Goal: Task Accomplishment & Management: Use online tool/utility

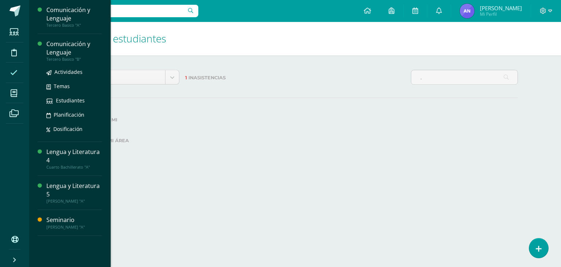
click at [72, 40] on div "Comunicación y Lenguaje" at bounding box center [74, 48] width 56 height 17
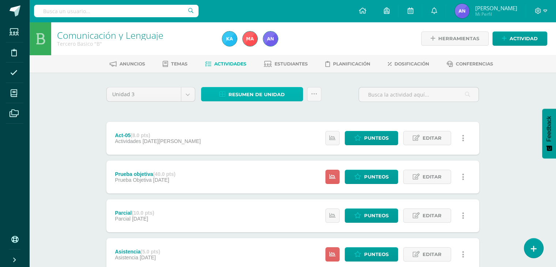
click at [239, 92] on span "Resumen de unidad" at bounding box center [256, 95] width 56 height 14
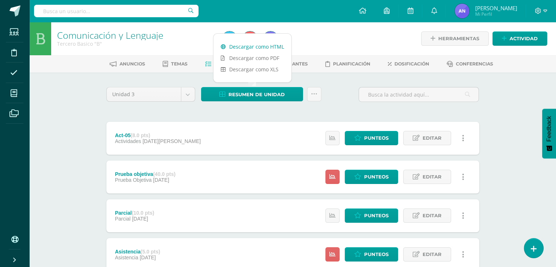
click at [239, 46] on link "Descargar como HTML" at bounding box center [252, 46] width 78 height 11
click at [364, 250] on link "Punteos" at bounding box center [371, 254] width 53 height 14
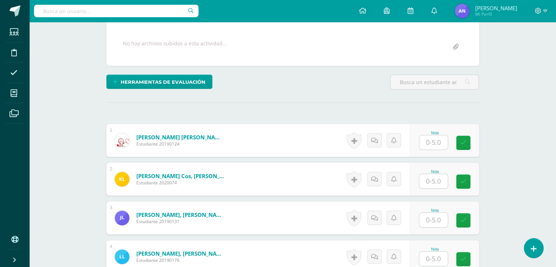
scroll to position [143, 0]
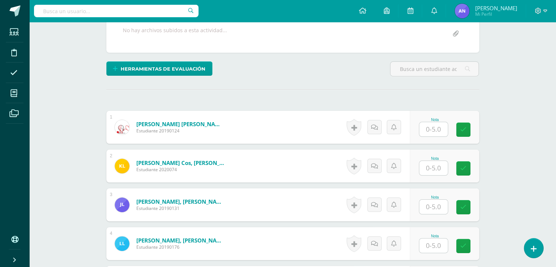
click at [435, 123] on input "text" at bounding box center [433, 129] width 29 height 14
type input "5"
type input "4"
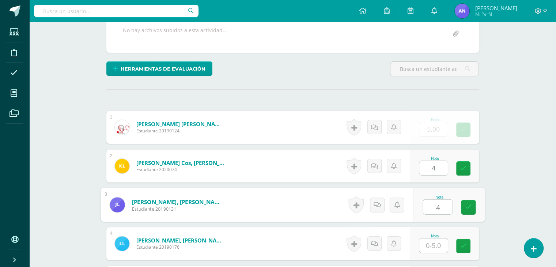
type input "4"
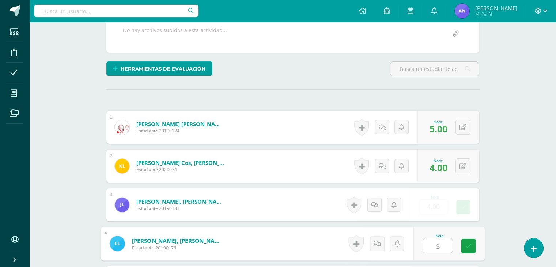
type input "5"
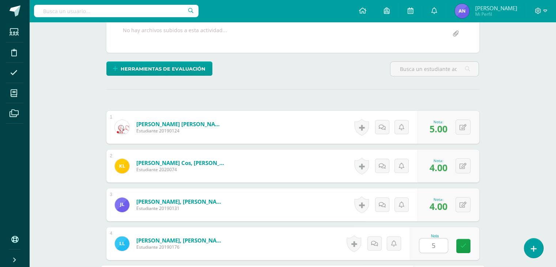
scroll to position [294, 0]
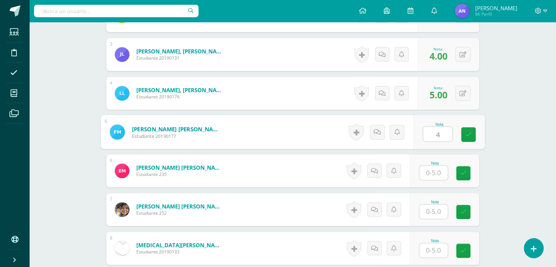
type input "4"
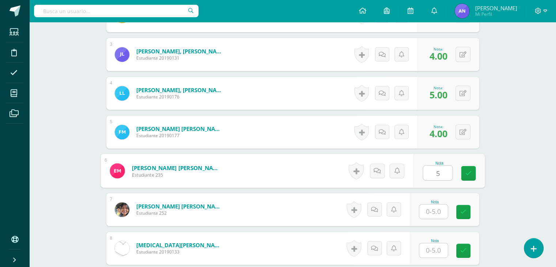
type input "5"
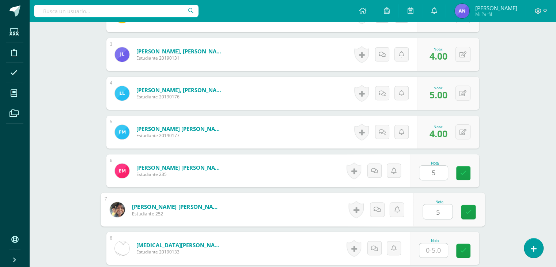
type input "5"
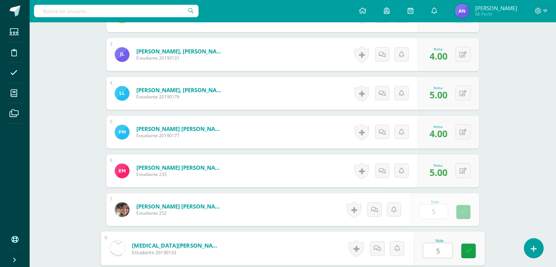
type input "5"
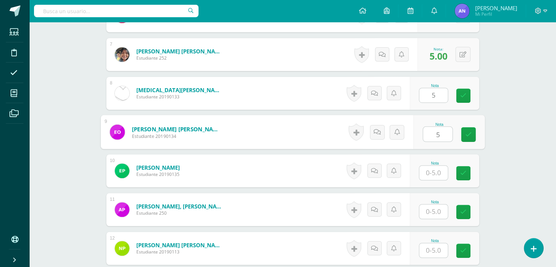
type input "5"
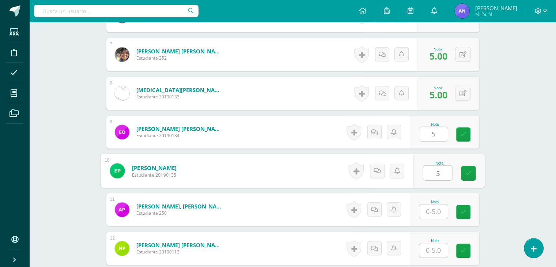
type input "5"
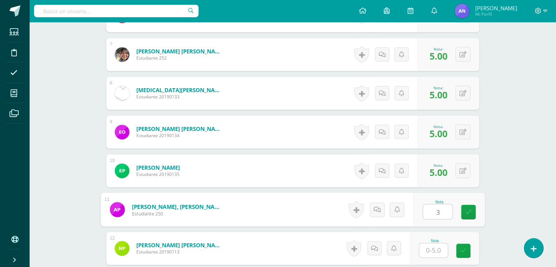
type input "3"
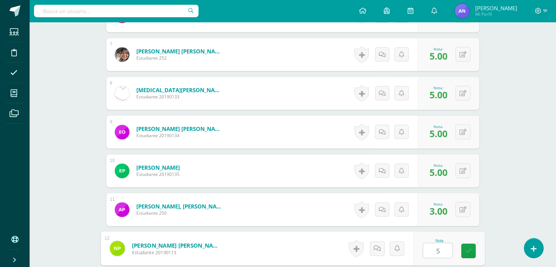
type input "5"
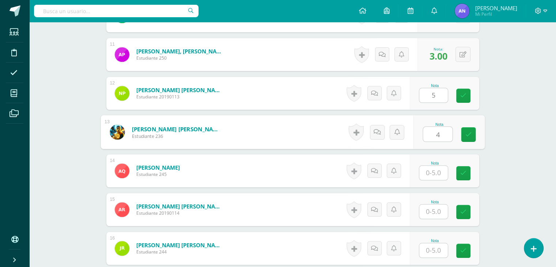
type input "4"
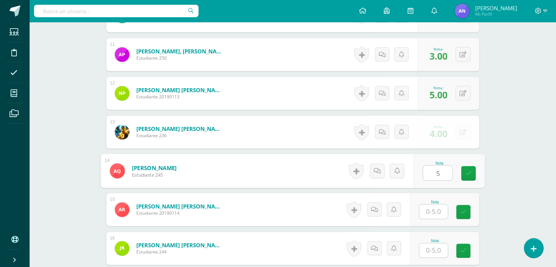
type input "5"
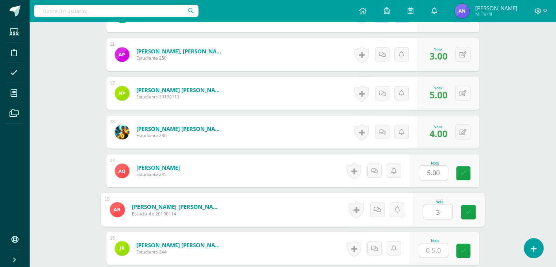
type input "3"
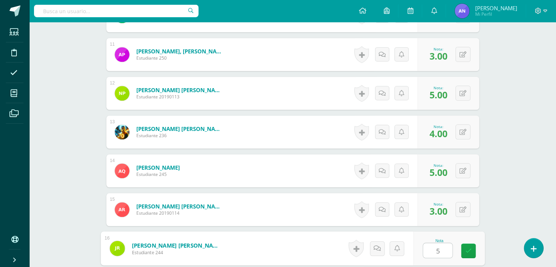
type input "5"
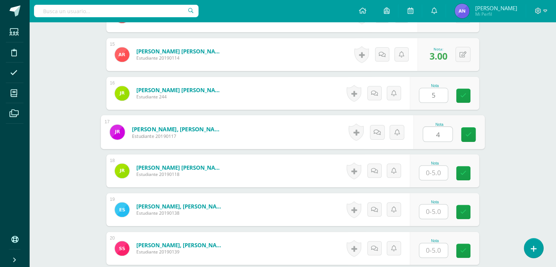
type input "4"
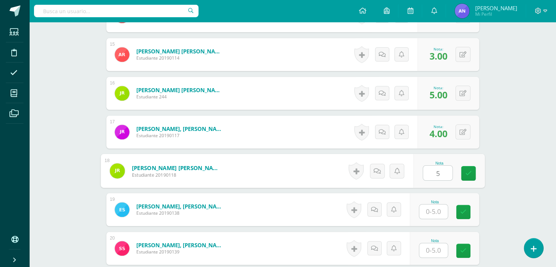
type input "5"
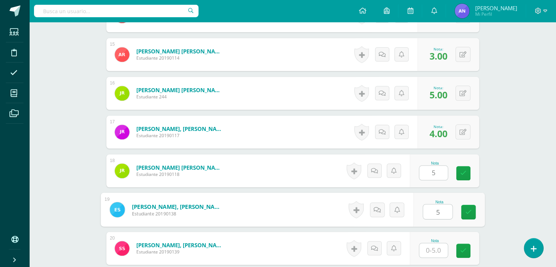
type input "5"
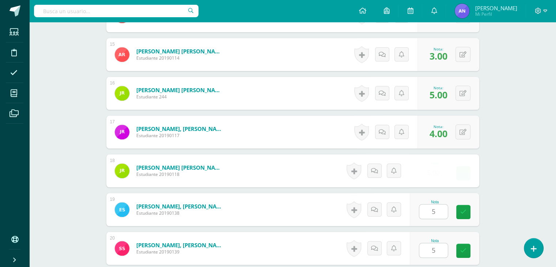
scroll to position [914, 0]
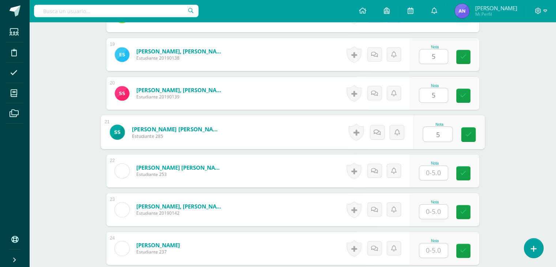
type input "5"
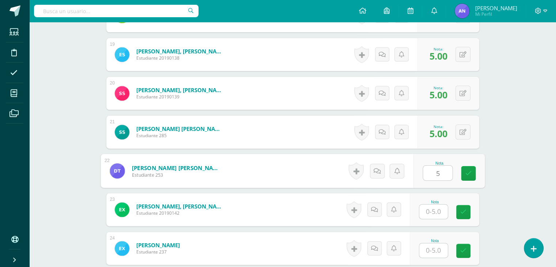
type input "5"
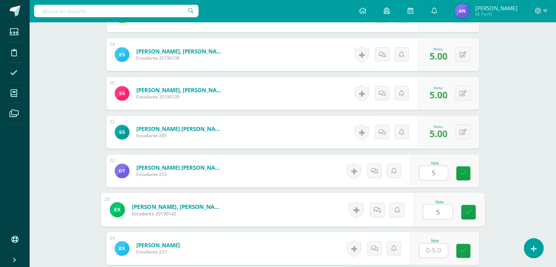
type input "5"
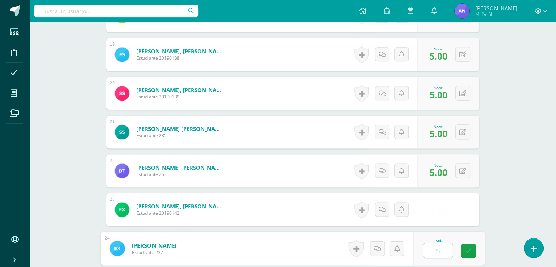
type input "5"
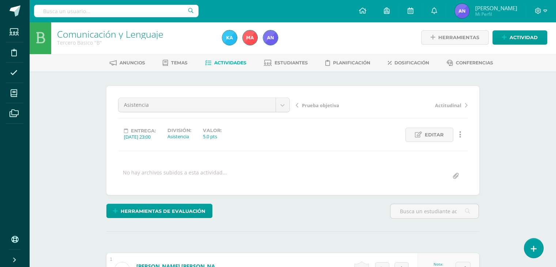
scroll to position [0, 0]
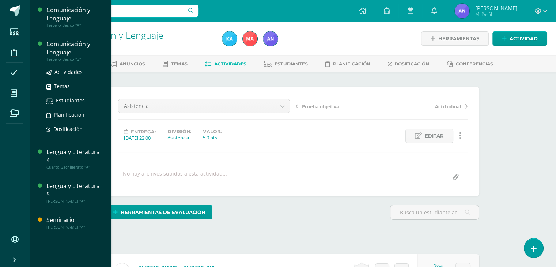
click at [49, 57] on div "Tercero Basico "B"" at bounding box center [74, 59] width 56 height 5
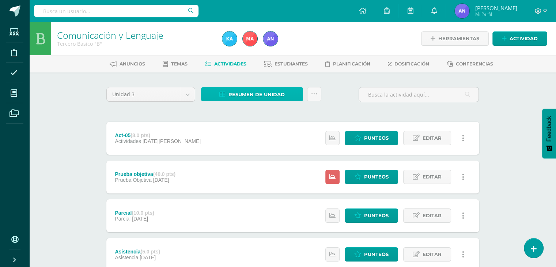
click at [273, 92] on span "Resumen de unidad" at bounding box center [256, 95] width 56 height 14
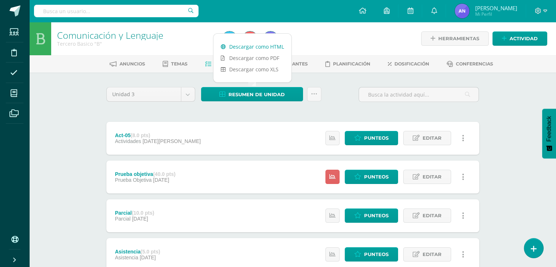
click at [262, 44] on link "Descargar como HTML" at bounding box center [252, 46] width 78 height 11
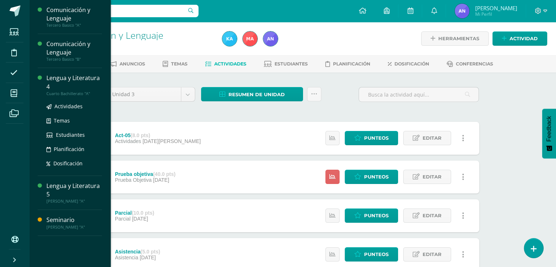
click at [88, 84] on div "Lengua y Literatura 4" at bounding box center [74, 82] width 56 height 17
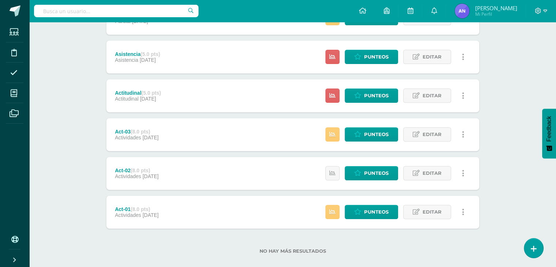
scroll to position [246, 0]
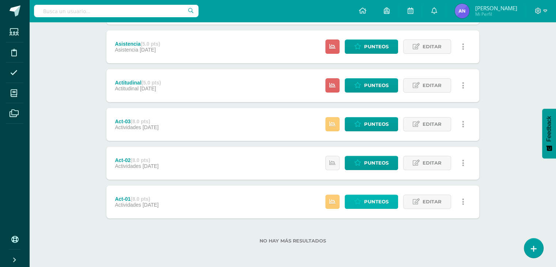
click at [368, 200] on span "Punteos" at bounding box center [376, 202] width 24 height 14
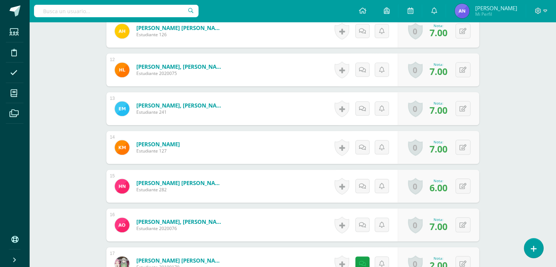
scroll to position [661, 0]
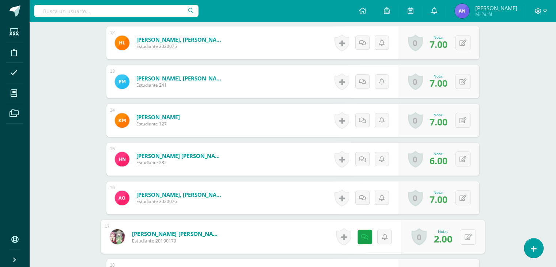
drag, startPoint x: 464, startPoint y: 234, endPoint x: 464, endPoint y: 241, distance: 6.6
click at [464, 241] on button at bounding box center [467, 236] width 15 height 15
type input "6"
click at [363, 239] on link at bounding box center [357, 236] width 15 height 15
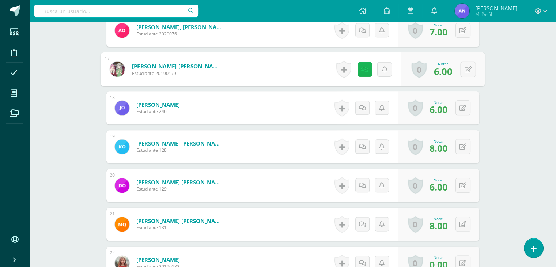
scroll to position [832, 0]
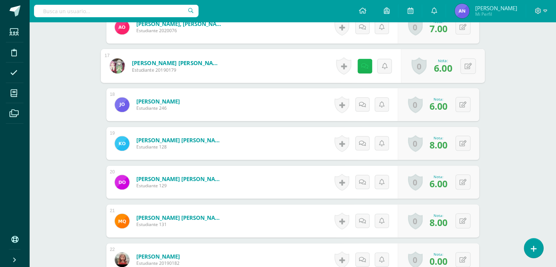
click at [365, 64] on icon at bounding box center [364, 66] width 7 height 6
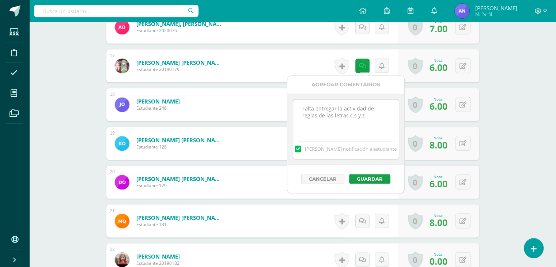
click at [359, 121] on textarea "Falta entregar la actividad de reglas de las letras c,s y z" at bounding box center [346, 117] width 106 height 37
drag, startPoint x: 359, startPoint y: 121, endPoint x: 288, endPoint y: 101, distance: 73.1
click at [288, 101] on div "Falta entregar la actividad de reglas de las letras c,s y z Mandar notificación…" at bounding box center [345, 129] width 117 height 71
type textarea "+"
click at [367, 181] on button "Guardar" at bounding box center [369, 179] width 41 height 10
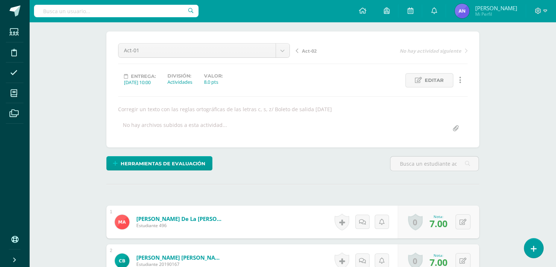
scroll to position [0, 0]
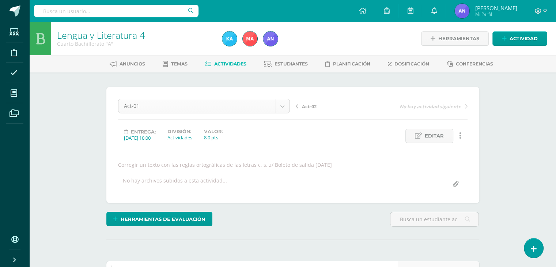
click at [301, 105] on link "Act-02" at bounding box center [339, 105] width 86 height 7
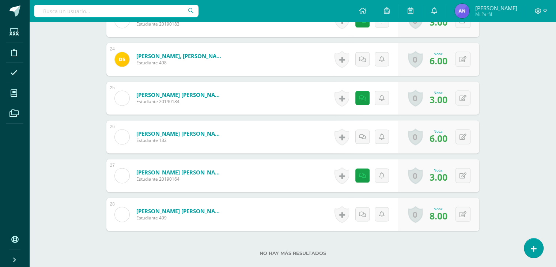
scroll to position [1157, 0]
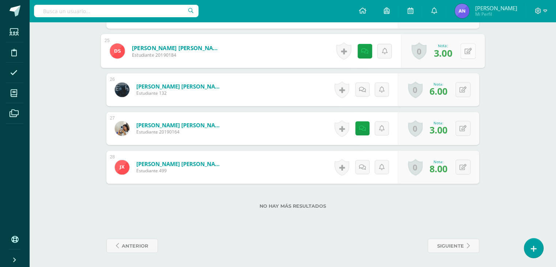
click at [461, 53] on button at bounding box center [467, 50] width 15 height 15
type input "8"
click at [450, 54] on icon at bounding box center [448, 53] width 7 height 6
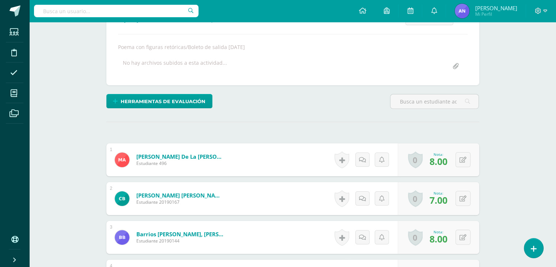
scroll to position [32, 0]
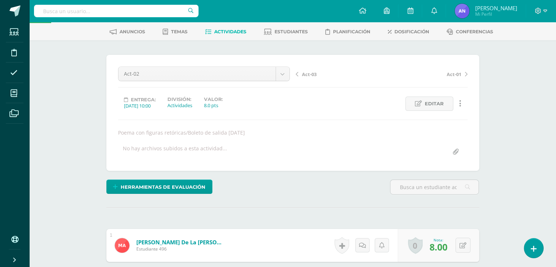
click at [308, 74] on span "Act-03" at bounding box center [309, 74] width 15 height 7
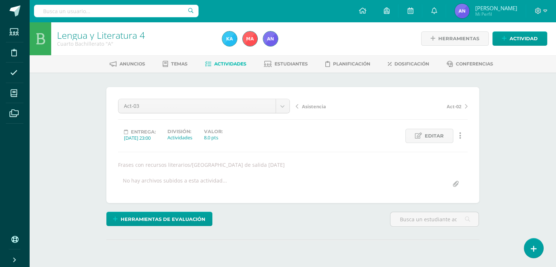
click at [516, 173] on div "Lengua y Literatura 4 Cuarto Bachillerato "A" Herramientas Detalle de asistenci…" at bounding box center [292, 159] width 527 height 275
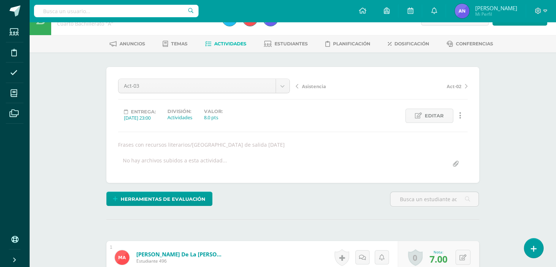
scroll to position [12, 0]
